Goal: Information Seeking & Learning: Learn about a topic

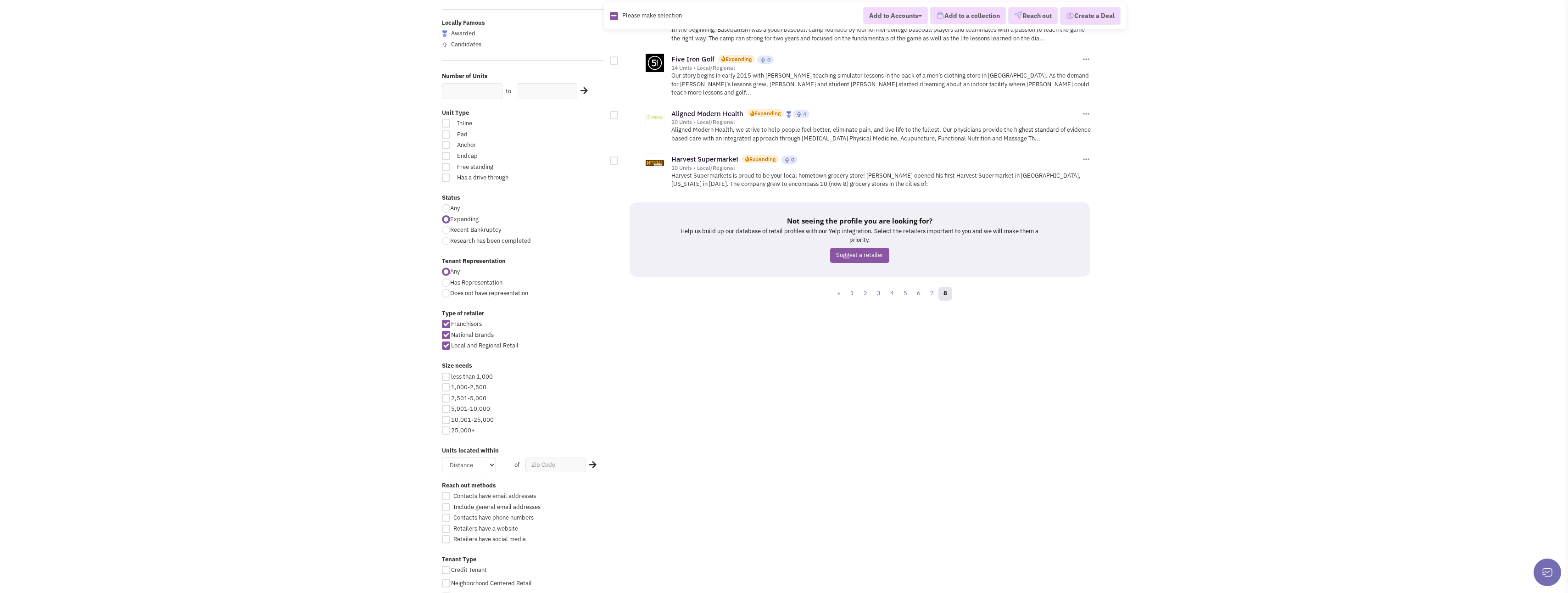
scroll to position [183, 0]
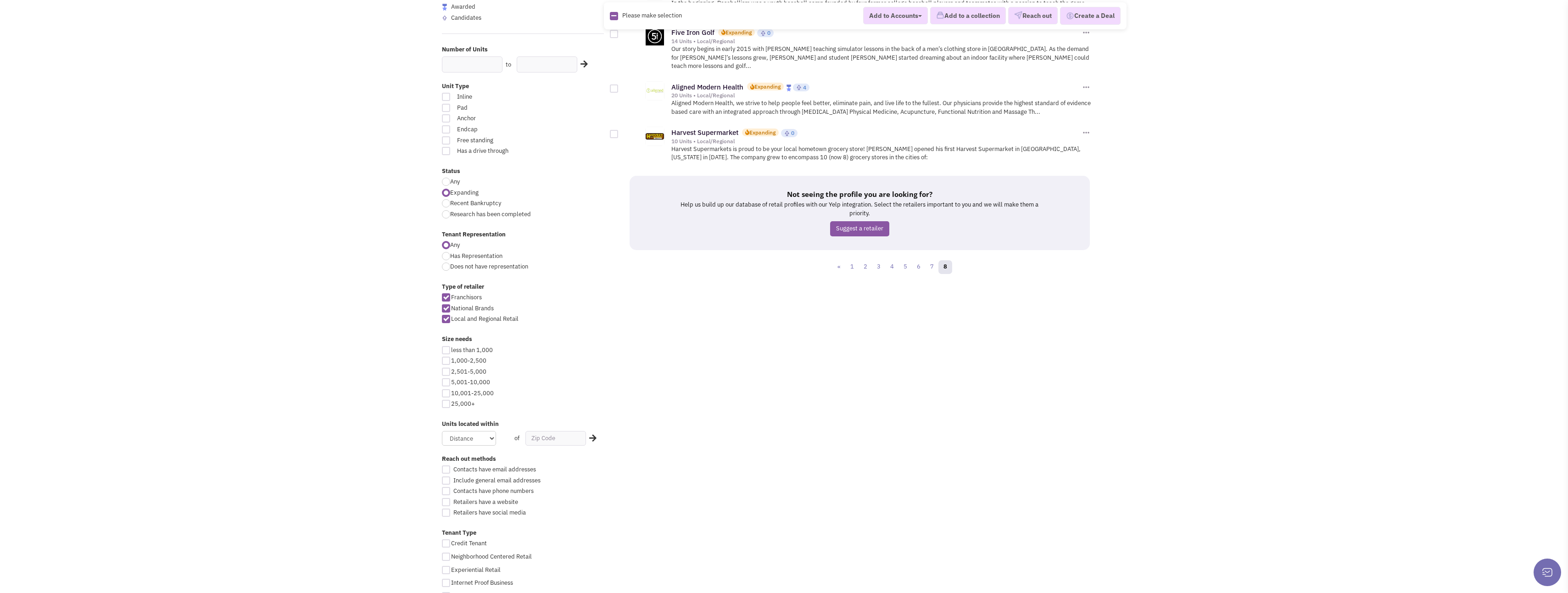
click at [446, 361] on div at bounding box center [446, 361] width 9 height 9
click at [451, 361] on input "1,000-2,500" at bounding box center [454, 361] width 6 height 6
checkbox input "true"
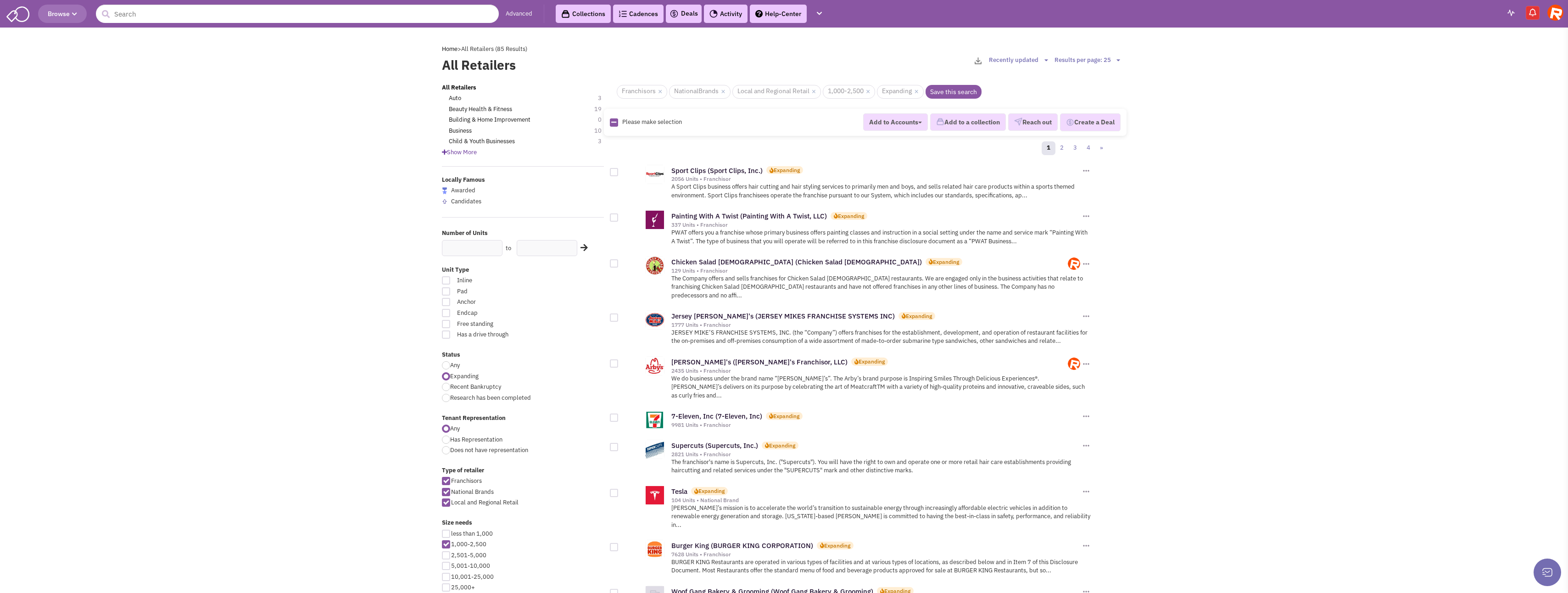
drag, startPoint x: 446, startPoint y: 542, endPoint x: 404, endPoint y: 496, distance: 62.3
click at [446, 542] on div at bounding box center [446, 544] width 9 height 9
click at [451, 542] on input "1,000-2,500" at bounding box center [454, 545] width 6 height 6
checkbox input "false"
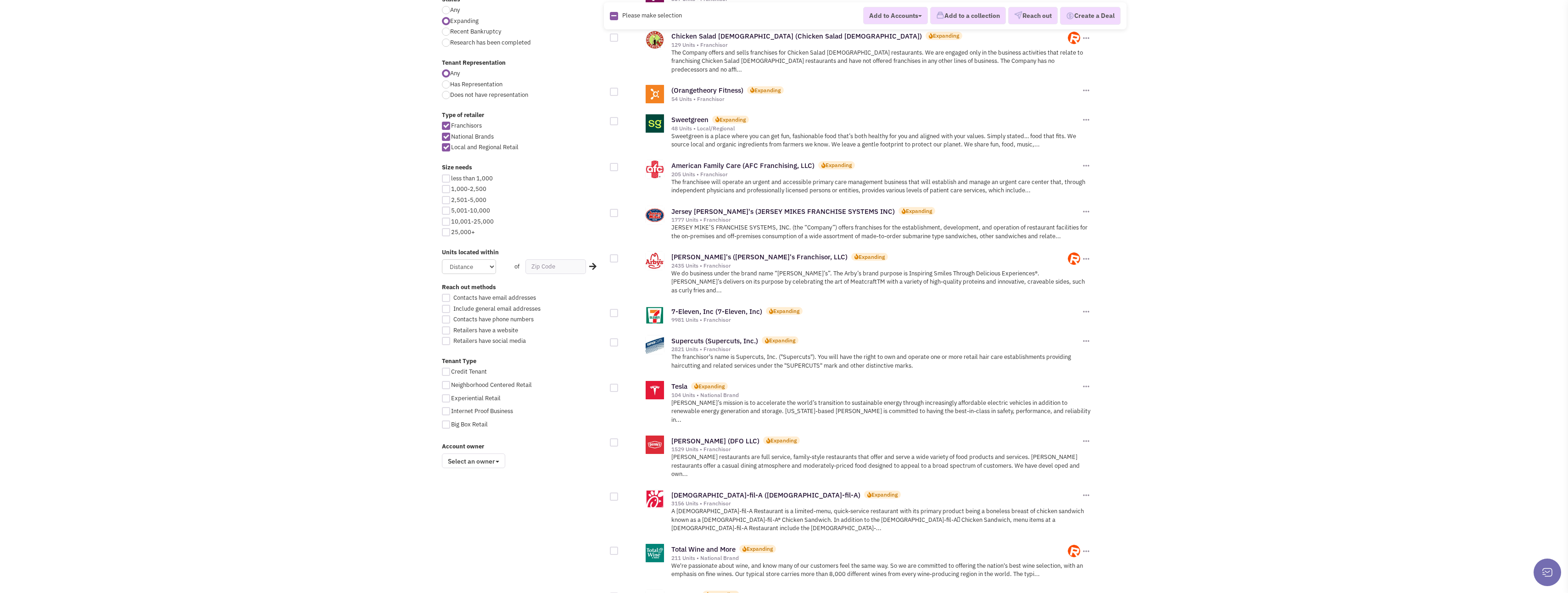
scroll to position [367, 0]
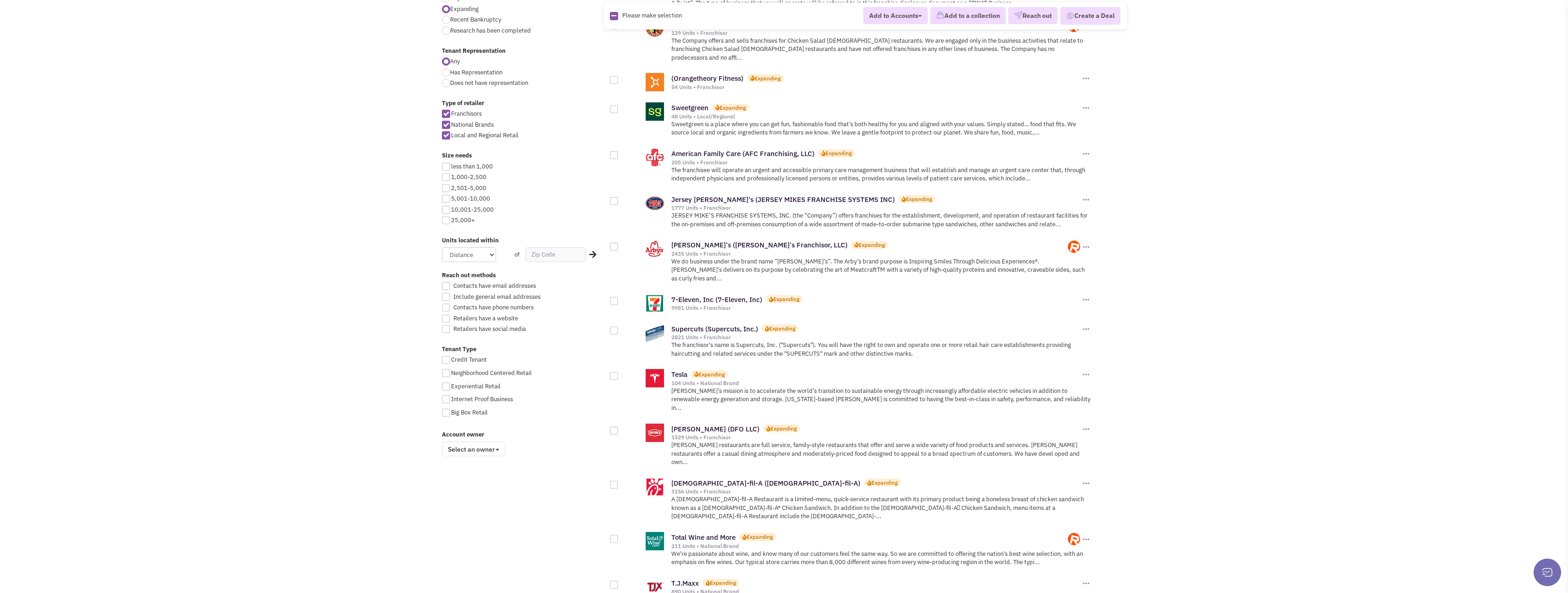
click at [499, 449] on span at bounding box center [498, 449] width 4 height 2
click at [396, 491] on body "Browse Advanced Collections Cadences 0 Deals Activity Help-Center Calendar" at bounding box center [784, 355] width 1568 height 1445
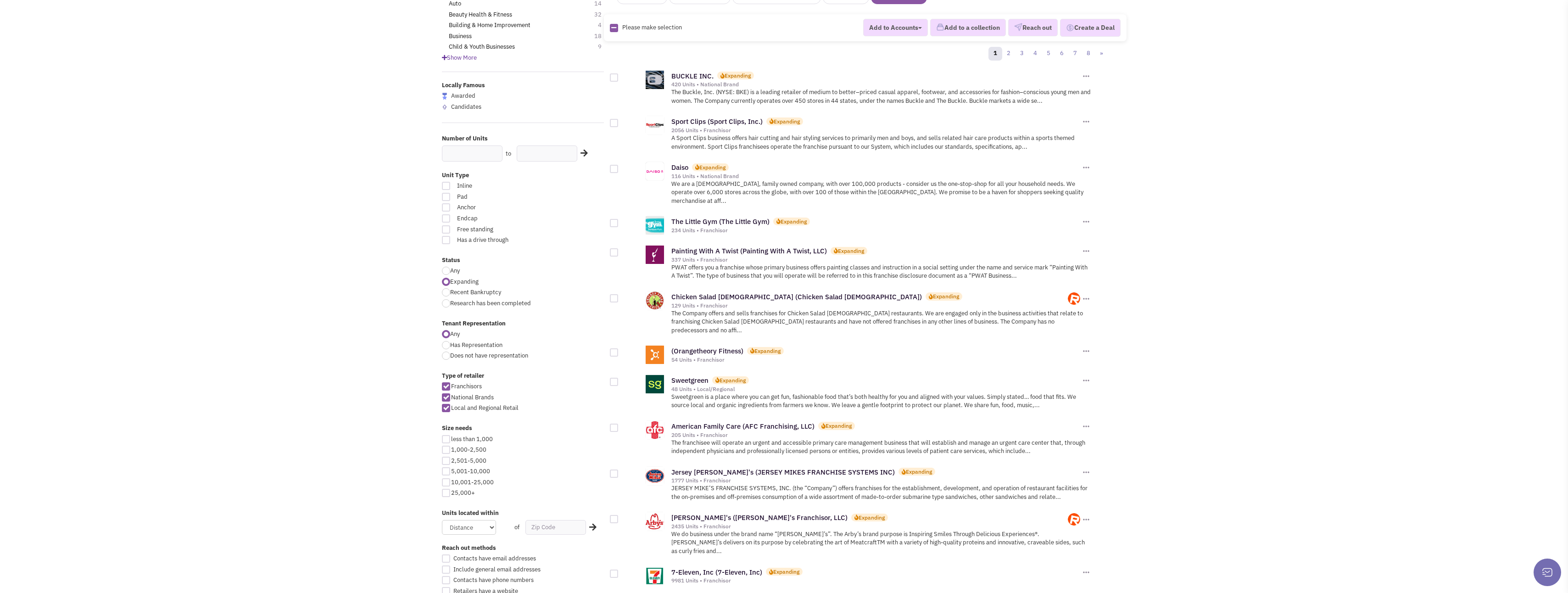
scroll to position [0, 0]
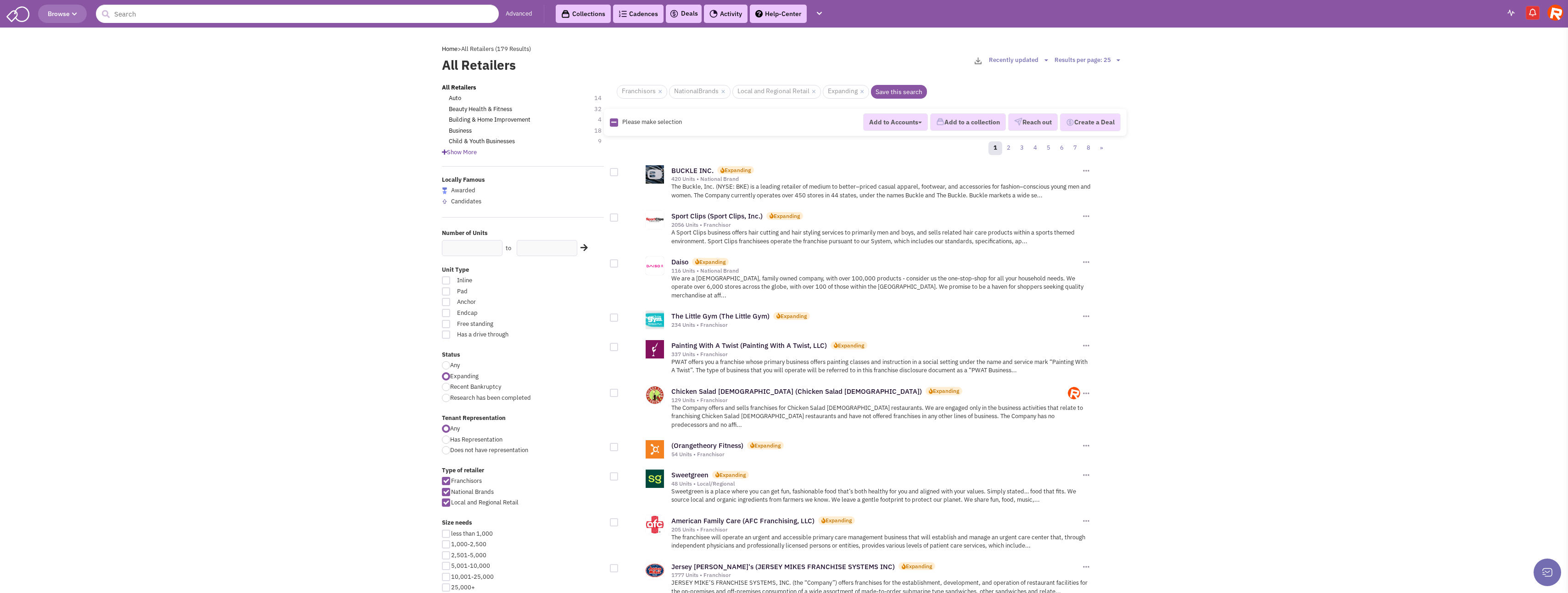
click at [446, 153] on icon at bounding box center [444, 152] width 5 height 6
click at [485, 112] on link "Beauty Health & Fitness" at bounding box center [480, 109] width 64 height 9
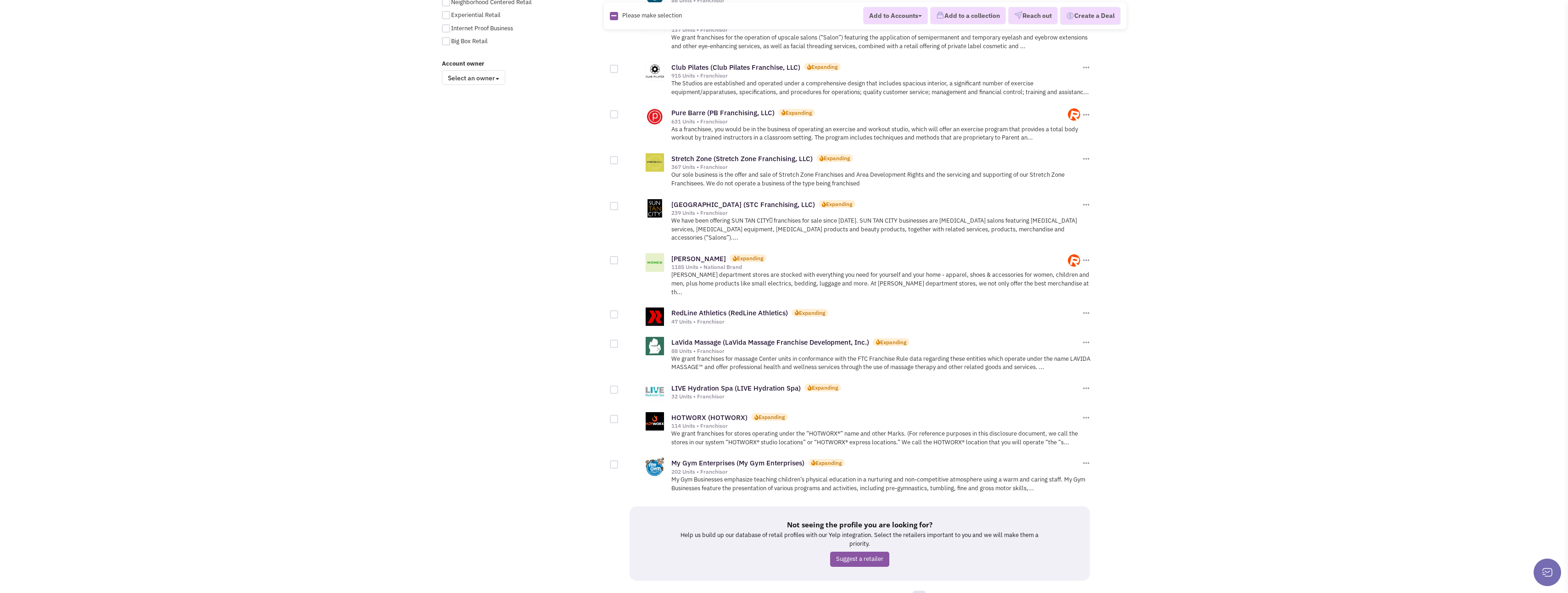
scroll to position [776, 0]
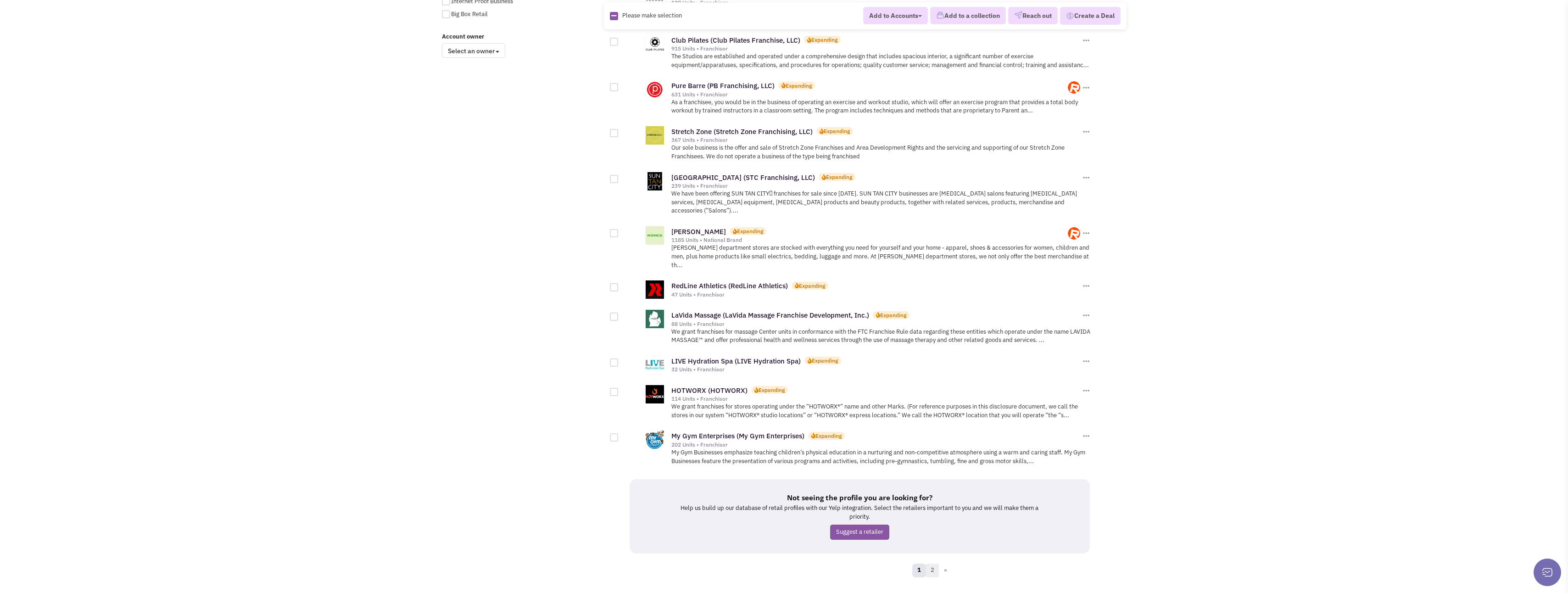
click at [934, 564] on link "2" at bounding box center [932, 570] width 14 height 14
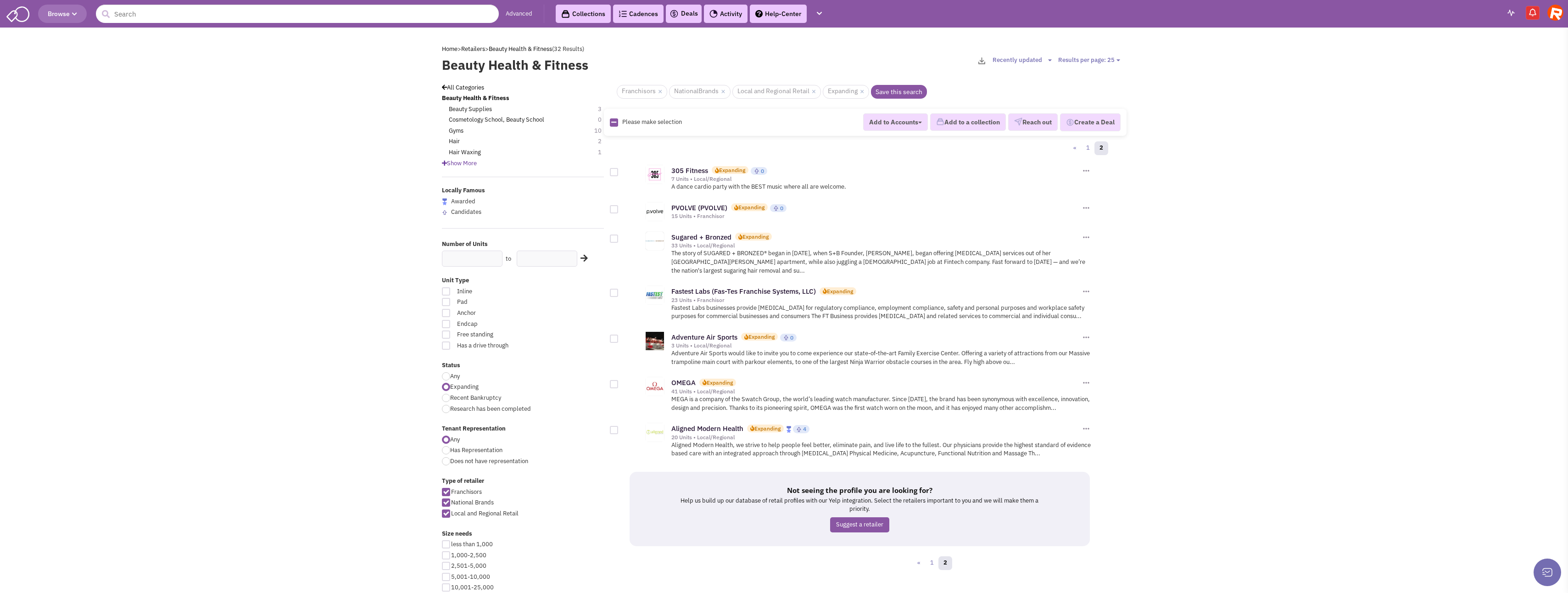
click at [457, 160] on span "Show More" at bounding box center [459, 163] width 35 height 8
click at [702, 208] on link "PVOLVE (PVOLVE)" at bounding box center [699, 208] width 56 height 9
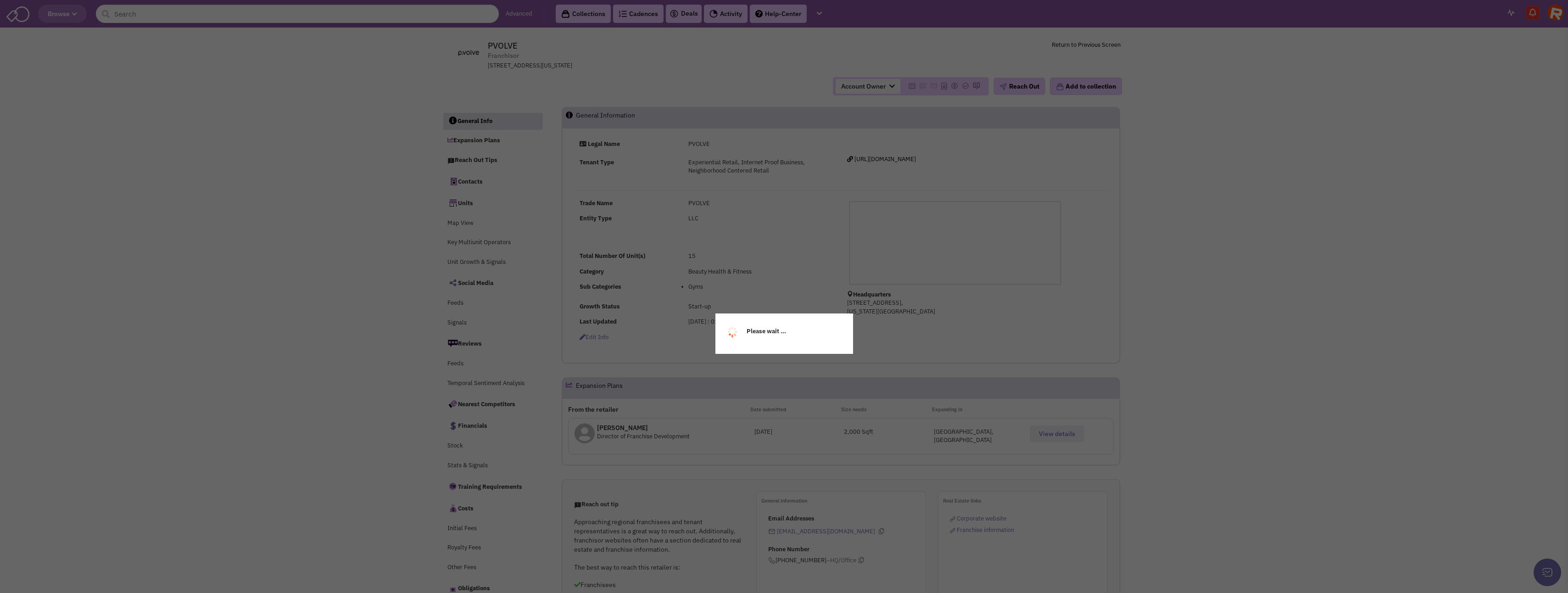
select select
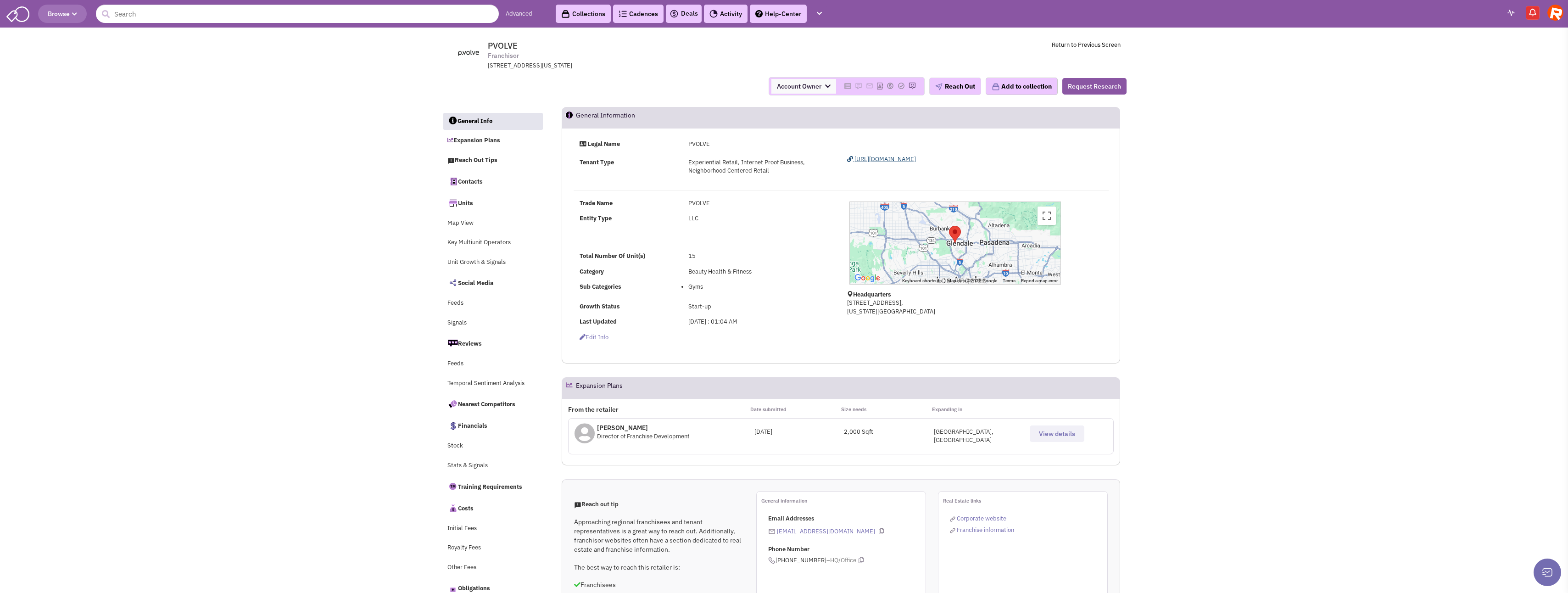
click at [900, 160] on span "[URL][DOMAIN_NAME]" at bounding box center [885, 159] width 62 height 8
click at [1021, 87] on button "Add to collection" at bounding box center [1021, 86] width 72 height 18
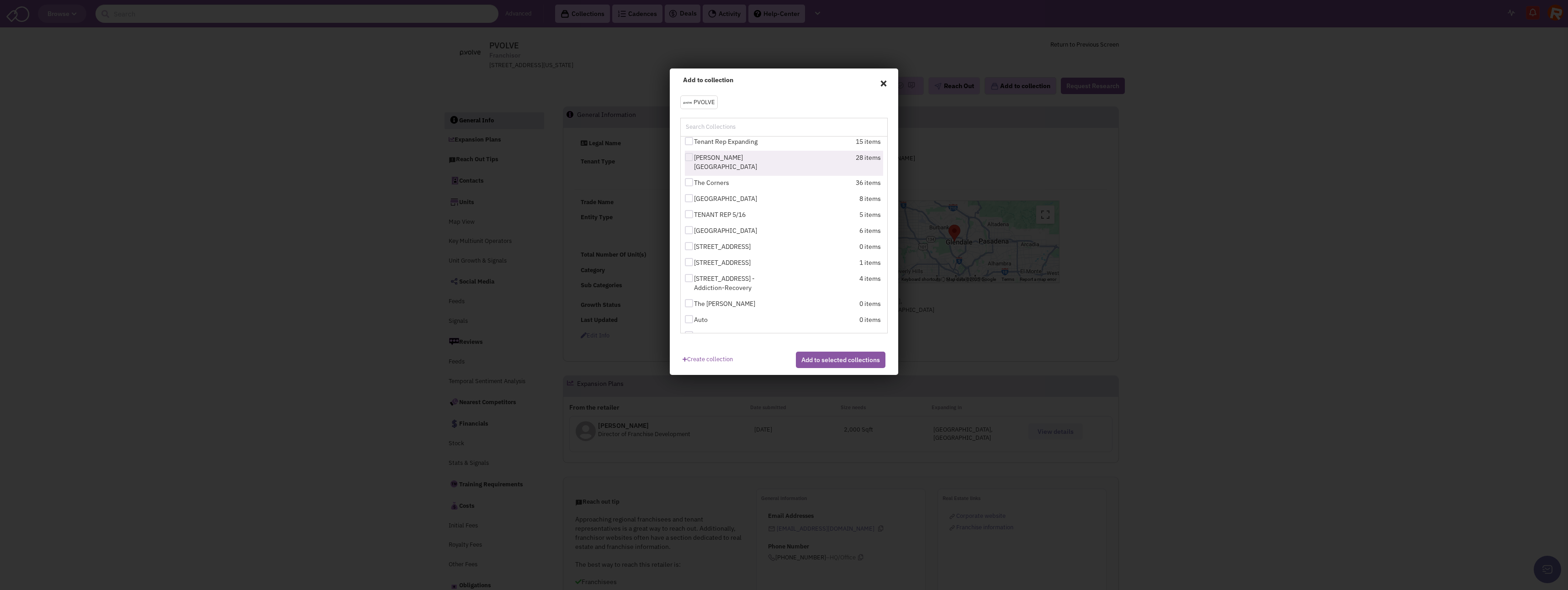
scroll to position [65, 0]
click at [690, 288] on div at bounding box center [689, 293] width 9 height 9
click at [694, 290] on input "The [PERSON_NAME]" at bounding box center [697, 293] width 6 height 6
checkbox input "true"
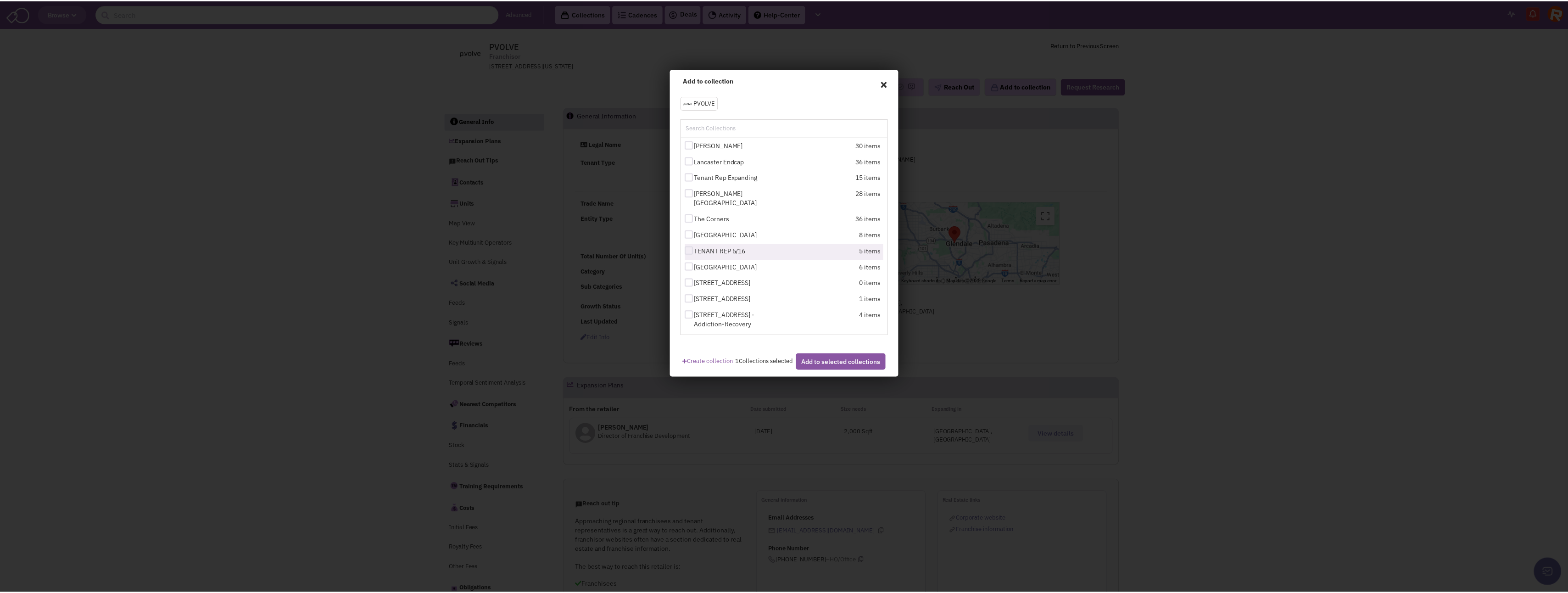
scroll to position [0, 0]
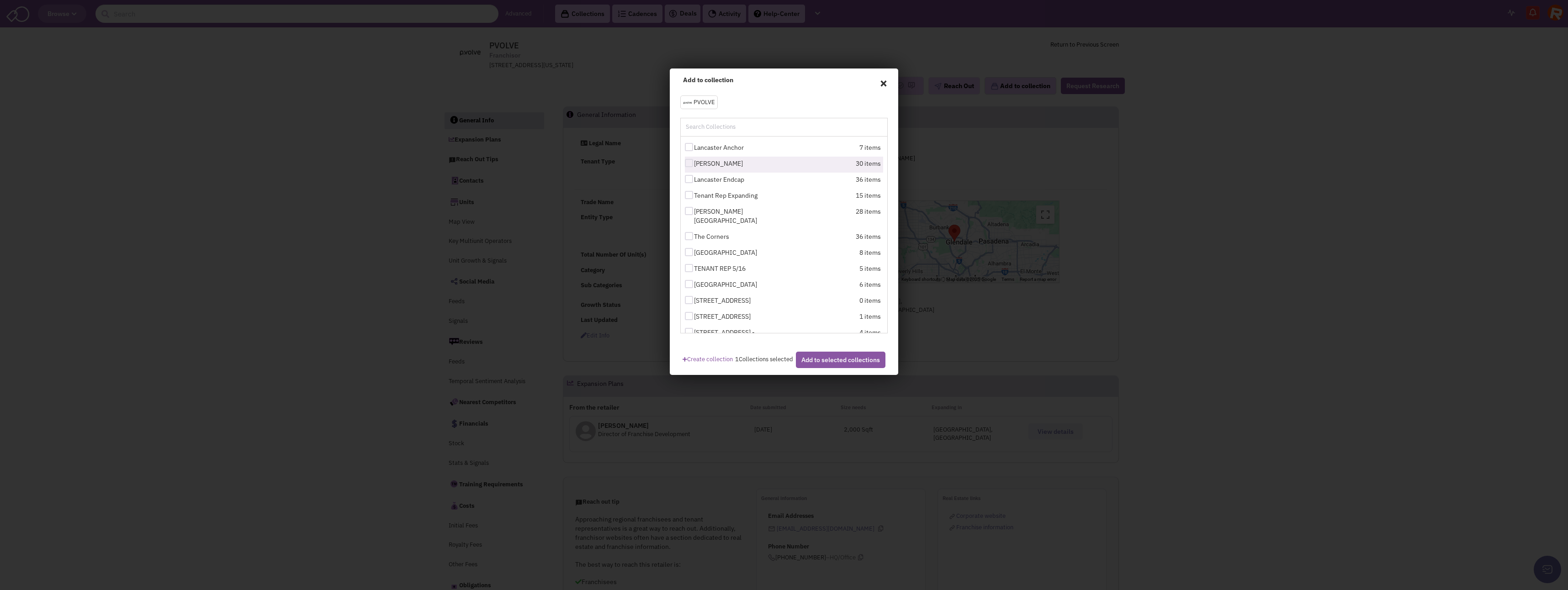
click at [688, 163] on div at bounding box center [689, 163] width 9 height 9
click at [694, 163] on input "[PERSON_NAME]" at bounding box center [697, 164] width 6 height 6
checkbox input "true"
click at [814, 365] on button "Add to selected collections" at bounding box center [841, 359] width 89 height 16
